Goal: Check status: Check status

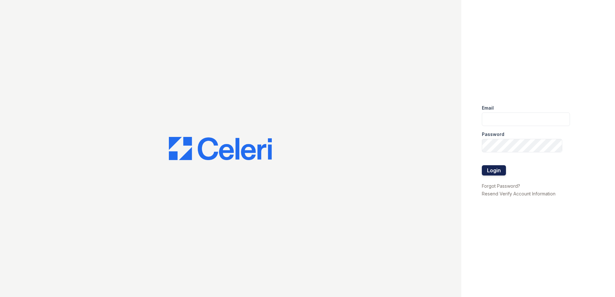
type input "[EMAIL_ADDRESS][DOMAIN_NAME]"
click at [493, 169] on button "Login" at bounding box center [494, 170] width 24 height 10
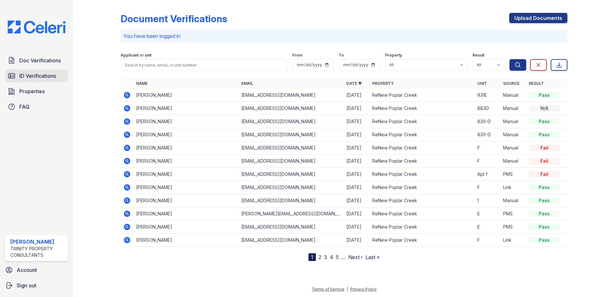
click at [34, 81] on link "ID Verifications" at bounding box center [36, 76] width 63 height 13
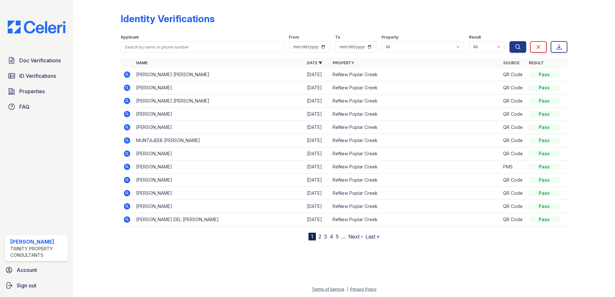
click at [127, 142] on icon at bounding box center [127, 140] width 6 height 6
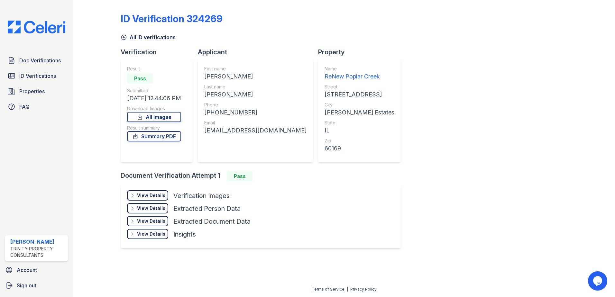
click at [153, 193] on div "View Details" at bounding box center [151, 195] width 28 height 6
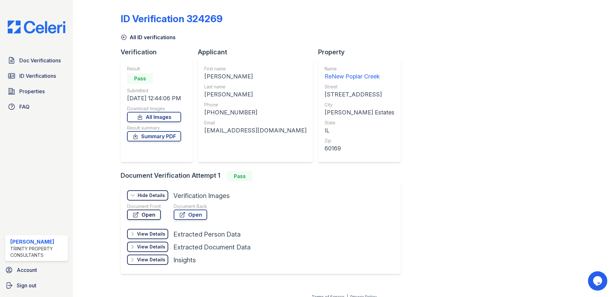
click at [158, 215] on link "Open" at bounding box center [144, 215] width 34 height 10
click at [52, 77] on span "ID Verifications" at bounding box center [37, 76] width 37 height 8
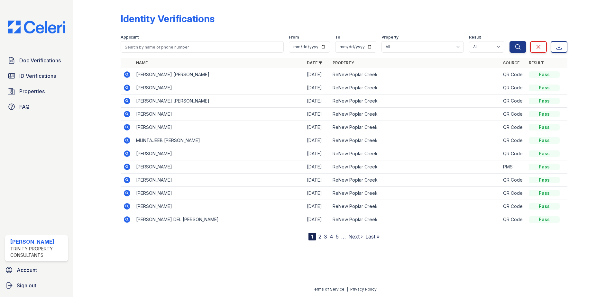
click at [127, 179] on icon at bounding box center [127, 180] width 8 height 8
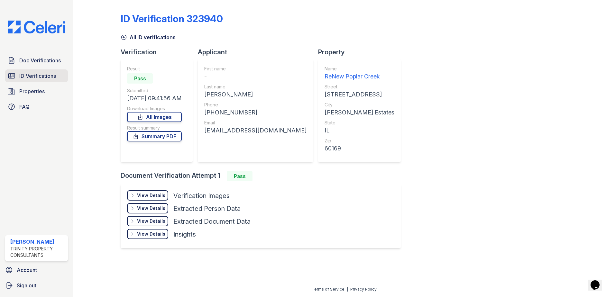
click at [46, 79] on span "ID Verifications" at bounding box center [37, 76] width 37 height 8
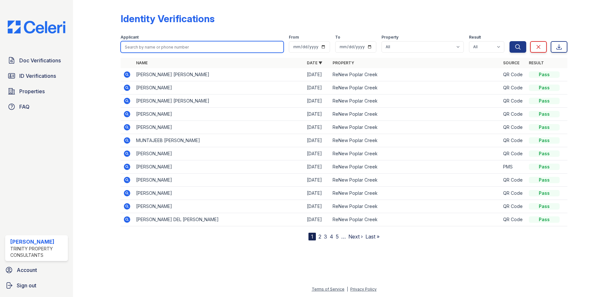
click at [144, 47] on input "search" at bounding box center [202, 47] width 163 height 12
type input "vashkim"
click at [510, 41] on button "Search" at bounding box center [518, 47] width 17 height 12
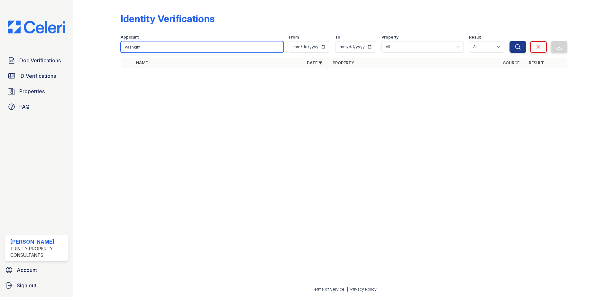
click at [144, 48] on input "vashkim" at bounding box center [202, 47] width 163 height 12
type input "v"
type input "memeti"
click at [510, 41] on button "Search" at bounding box center [518, 47] width 17 height 12
drag, startPoint x: 151, startPoint y: 48, endPoint x: 122, endPoint y: 48, distance: 29.0
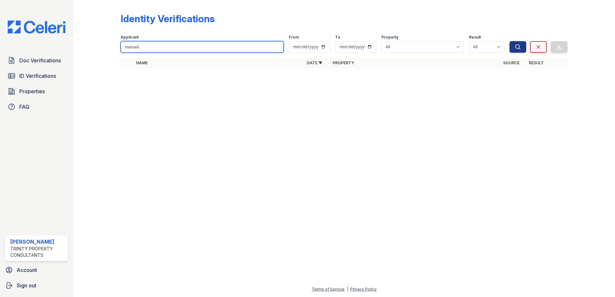
click at [122, 48] on input "memeti" at bounding box center [202, 47] width 163 height 12
type input "vashaim"
click at [510, 41] on button "Search" at bounding box center [518, 47] width 17 height 12
drag, startPoint x: 139, startPoint y: 49, endPoint x: 124, endPoint y: 49, distance: 14.5
click at [124, 49] on input "vashaim" at bounding box center [202, 47] width 163 height 12
